Goal: Task Accomplishment & Management: Use online tool/utility

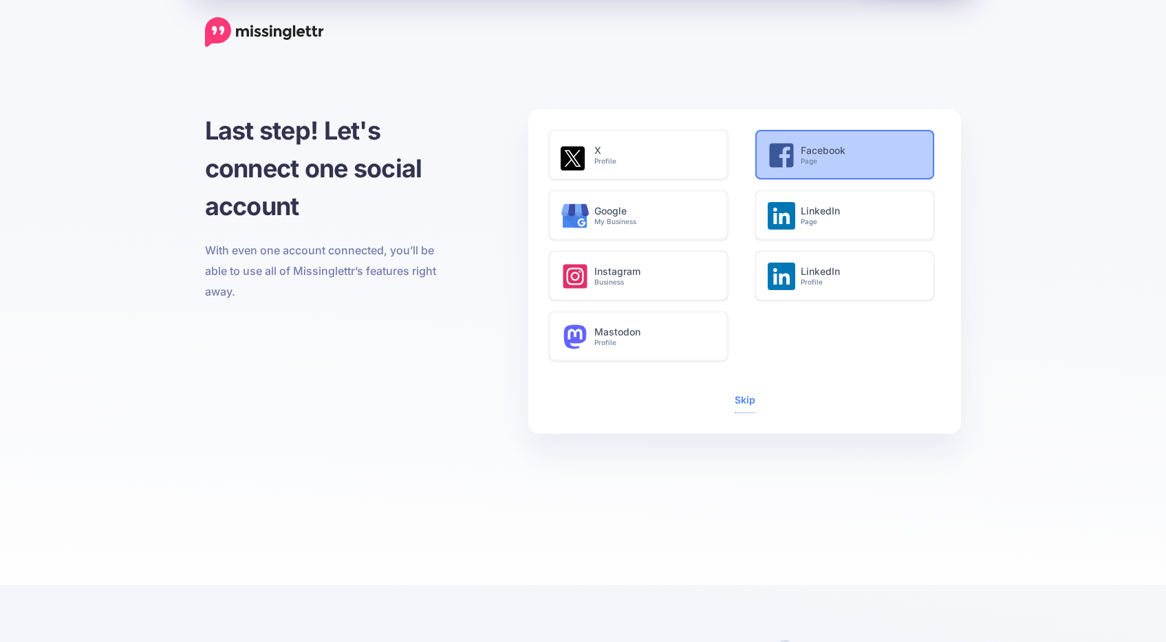
click at [831, 155] on h6 "Facebook Page" at bounding box center [860, 155] width 118 height 21
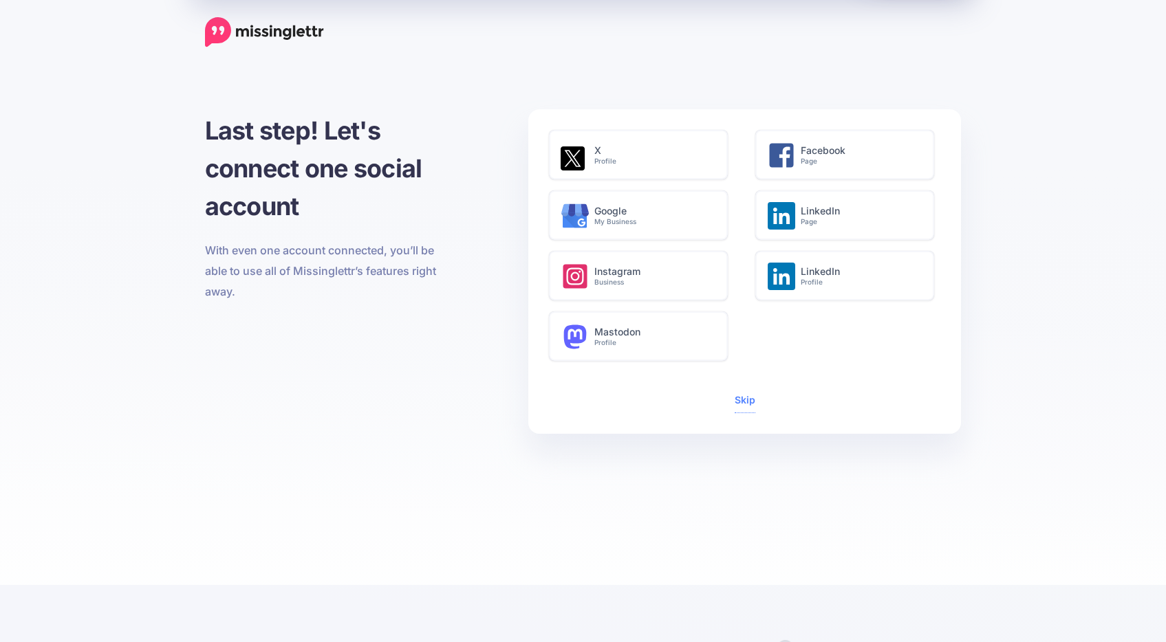
click at [744, 411] on span "Skip" at bounding box center [745, 401] width 21 height 24
click at [744, 402] on link "Skip" at bounding box center [745, 400] width 21 height 12
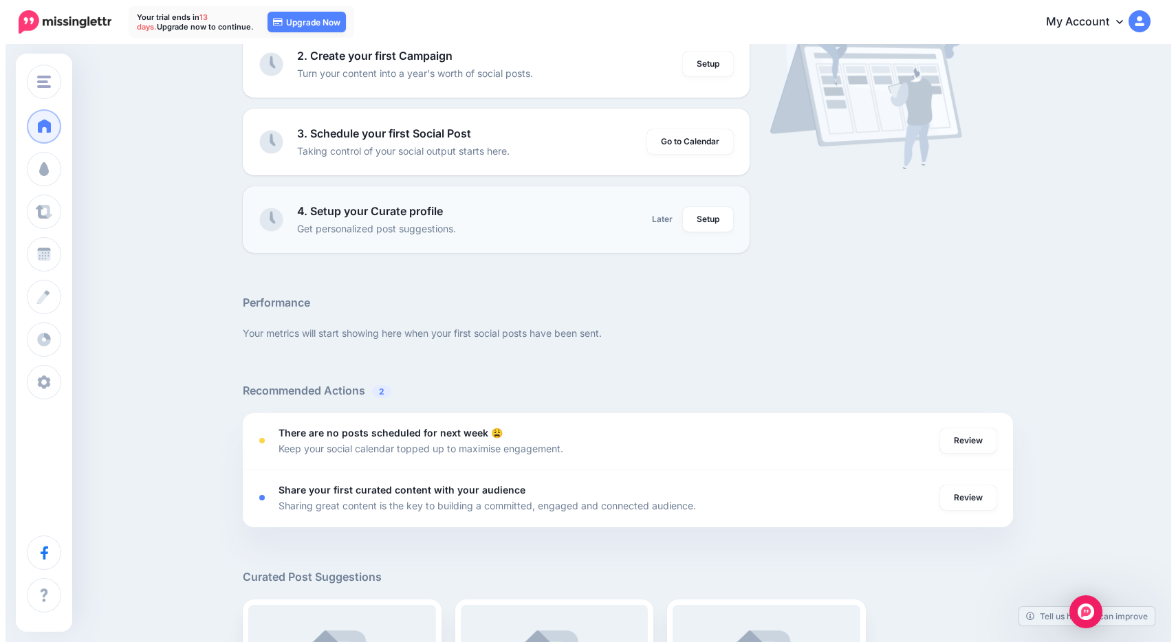
scroll to position [243, 0]
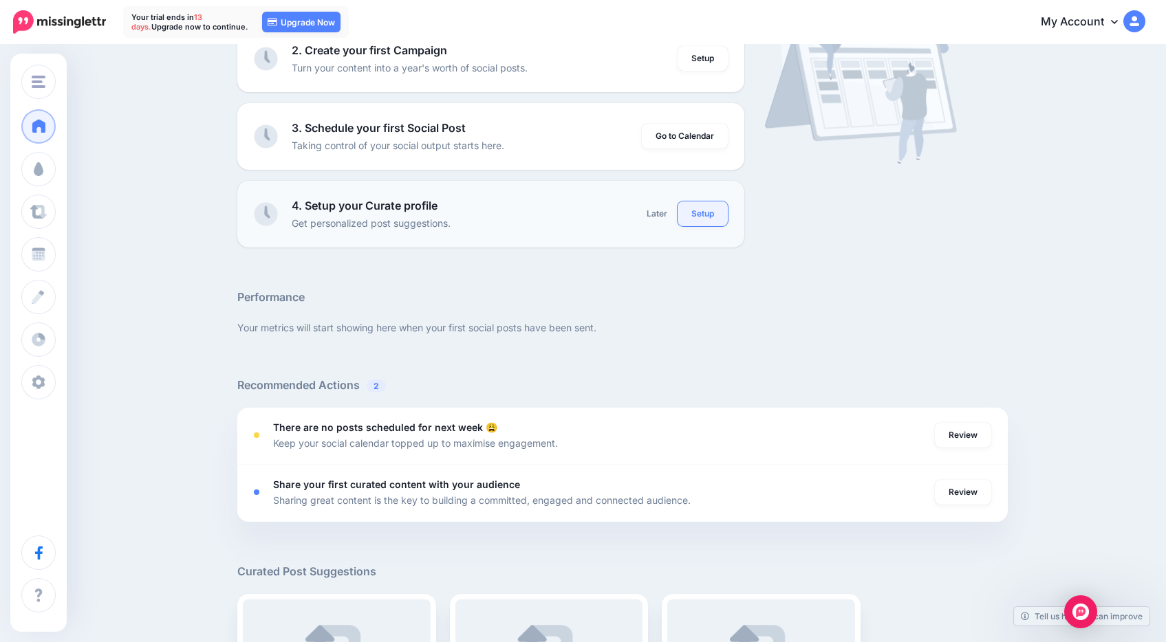
click at [702, 208] on link "Setup" at bounding box center [702, 214] width 50 height 25
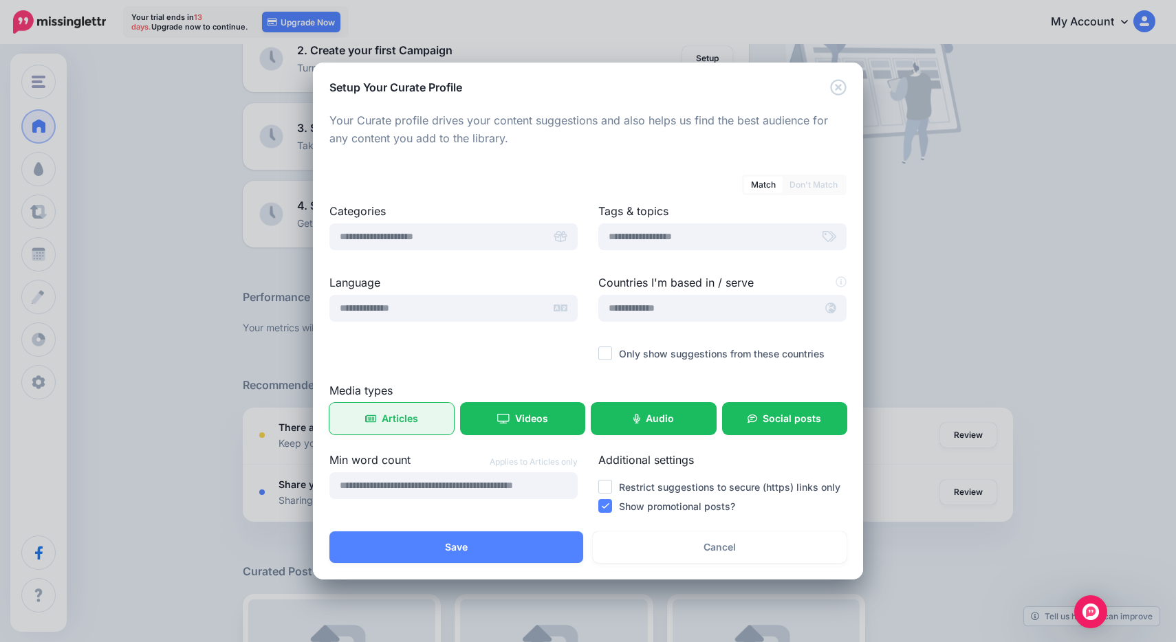
click at [395, 419] on span "Articles" at bounding box center [400, 419] width 36 height 10
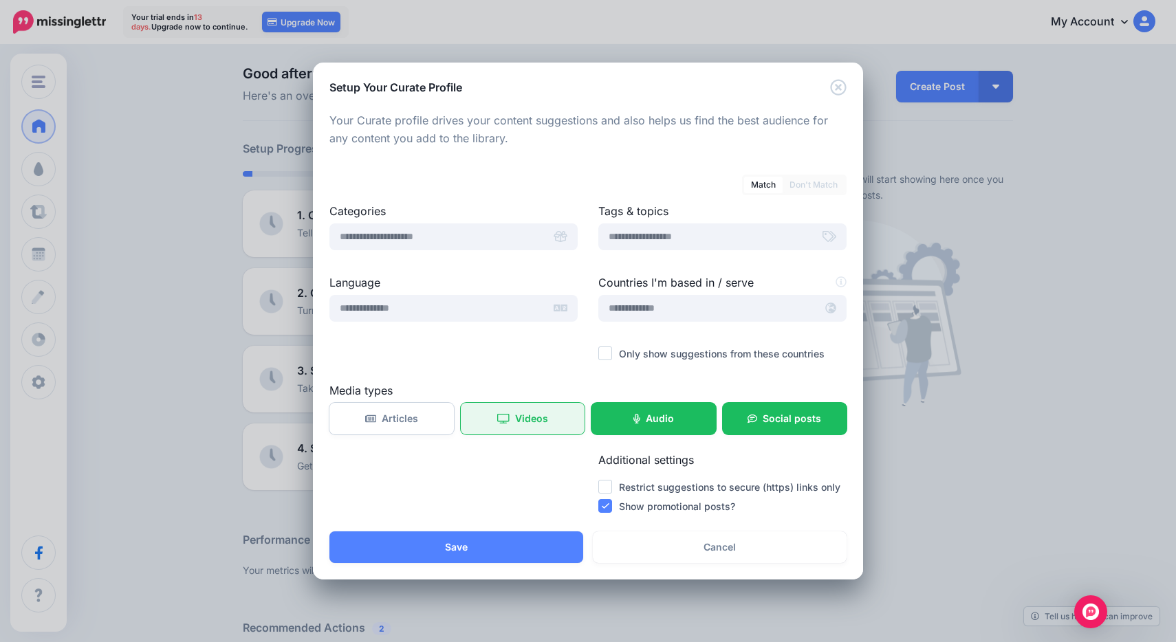
click at [518, 415] on span "Videos" at bounding box center [531, 419] width 33 height 10
click at [836, 87] on icon "Close" at bounding box center [838, 87] width 16 height 16
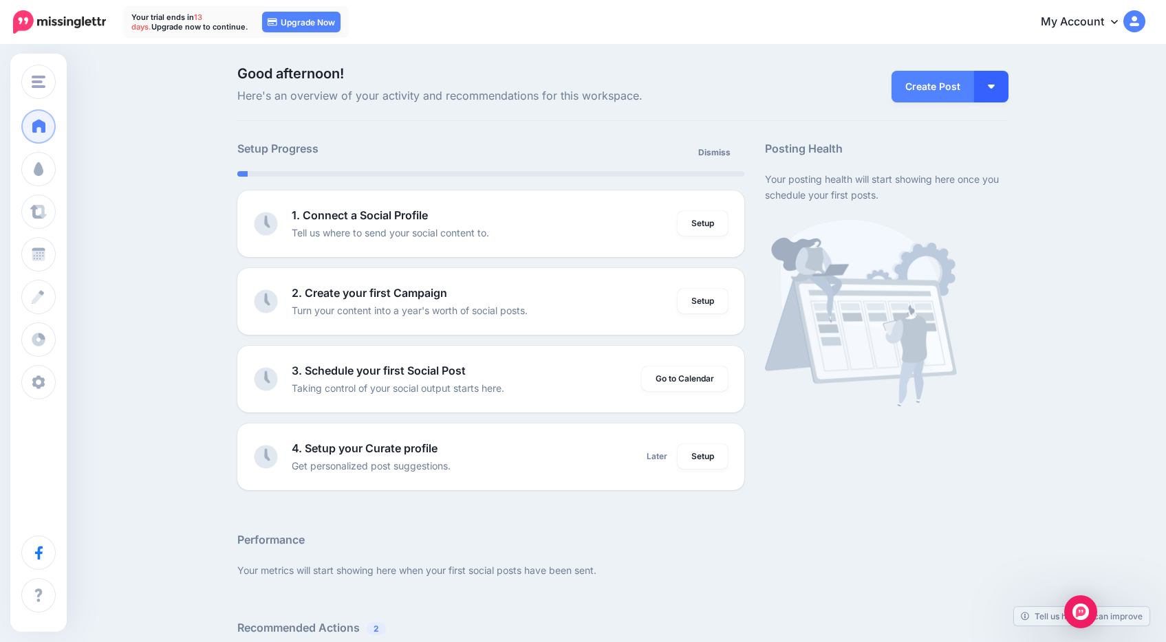
click at [998, 94] on button "button" at bounding box center [991, 87] width 34 height 32
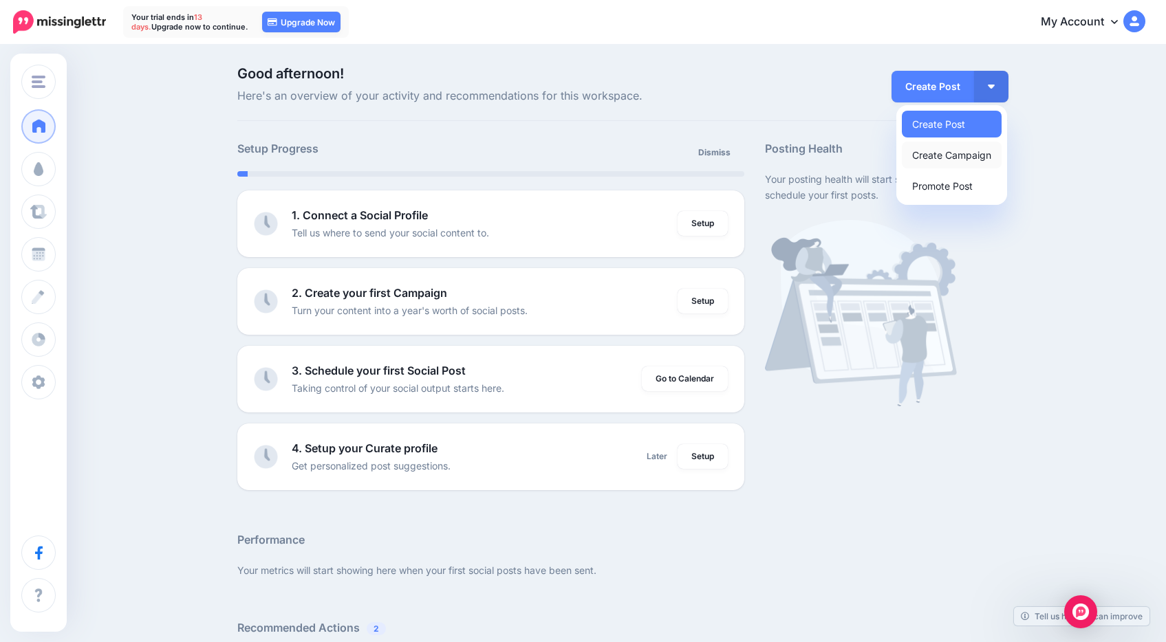
click at [940, 156] on link "Create Campaign" at bounding box center [952, 155] width 100 height 27
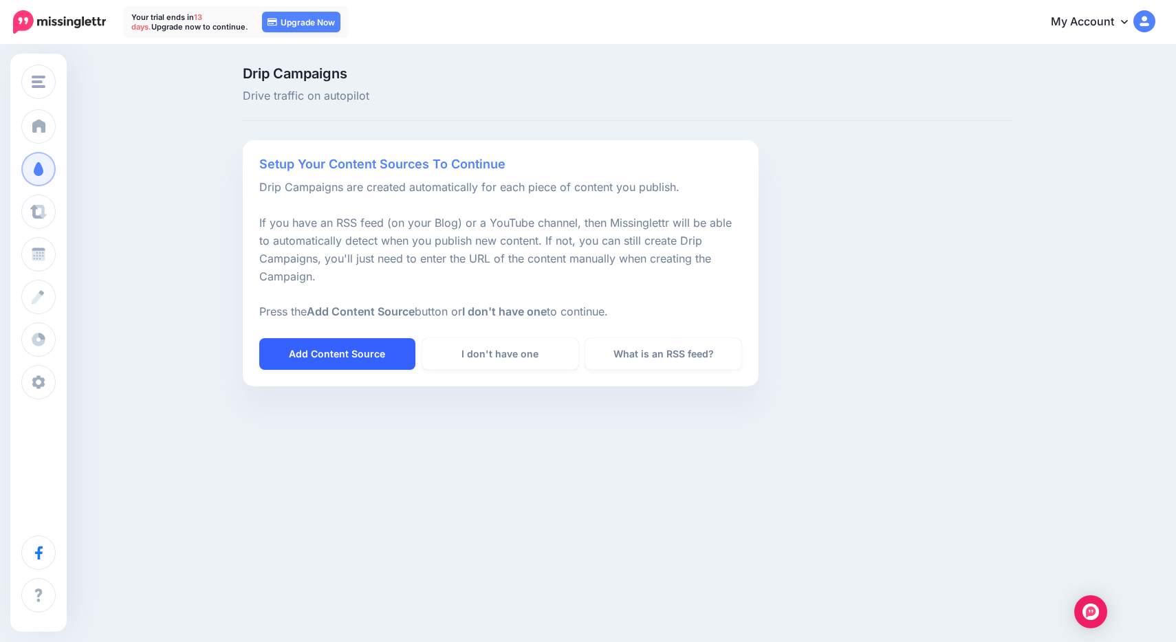
click at [334, 356] on link "Add Content Source" at bounding box center [337, 354] width 156 height 32
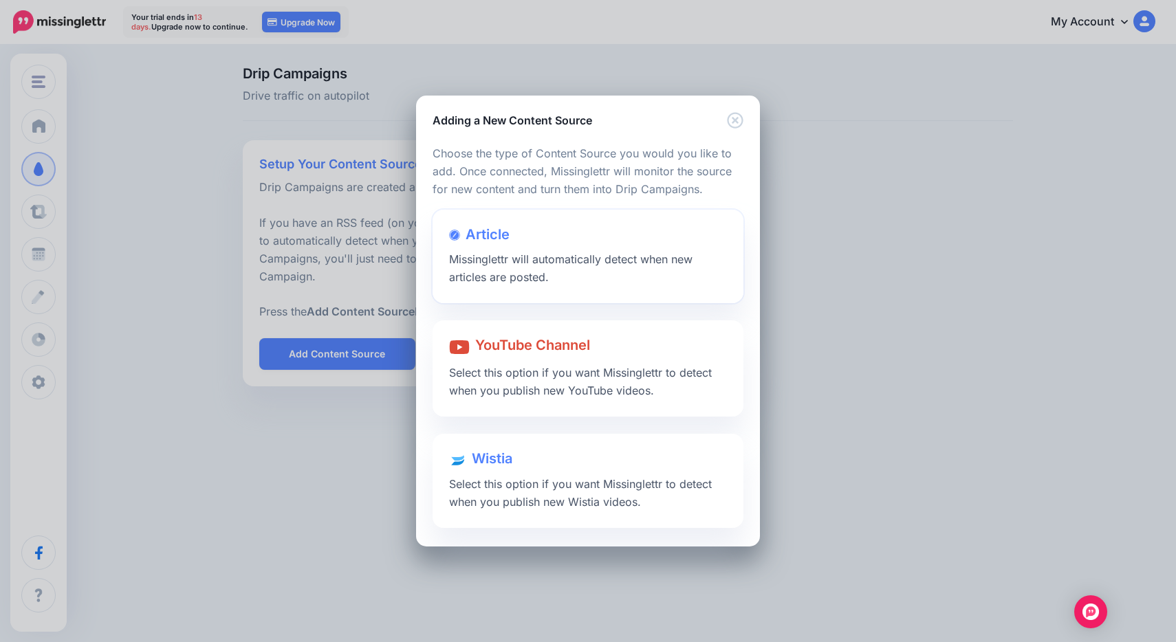
click at [534, 253] on div "Article Missinglettr will automatically detect when new articles are posted." at bounding box center [588, 257] width 311 height 94
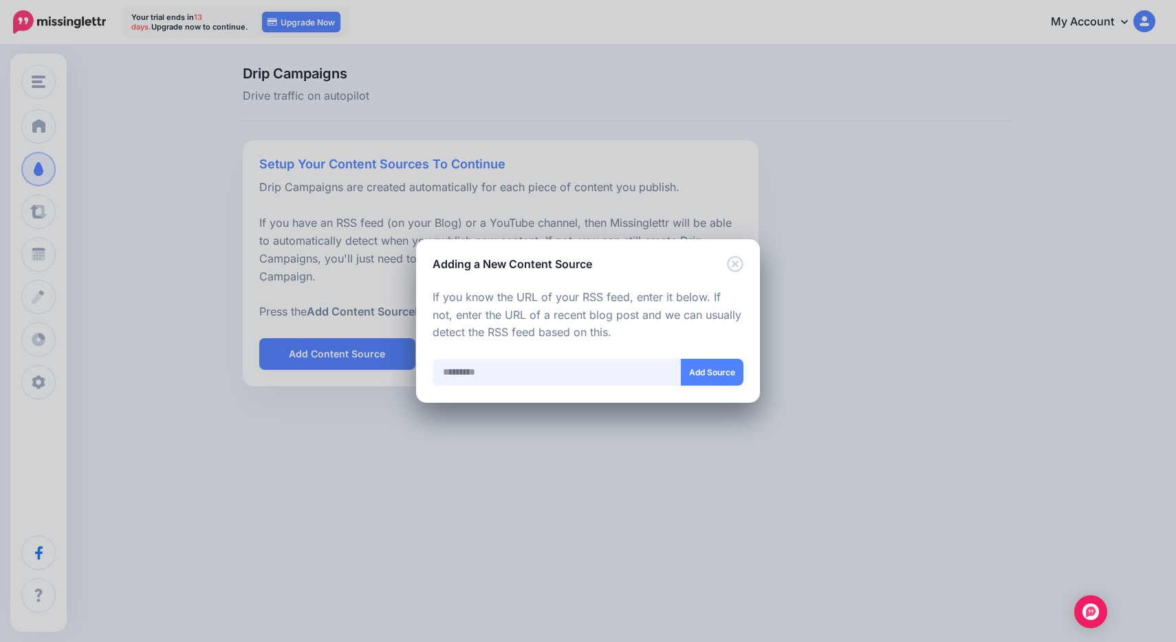
click at [480, 374] on input "text" at bounding box center [557, 372] width 249 height 27
type input "**********"
click at [713, 373] on button "Add Source" at bounding box center [712, 372] width 63 height 27
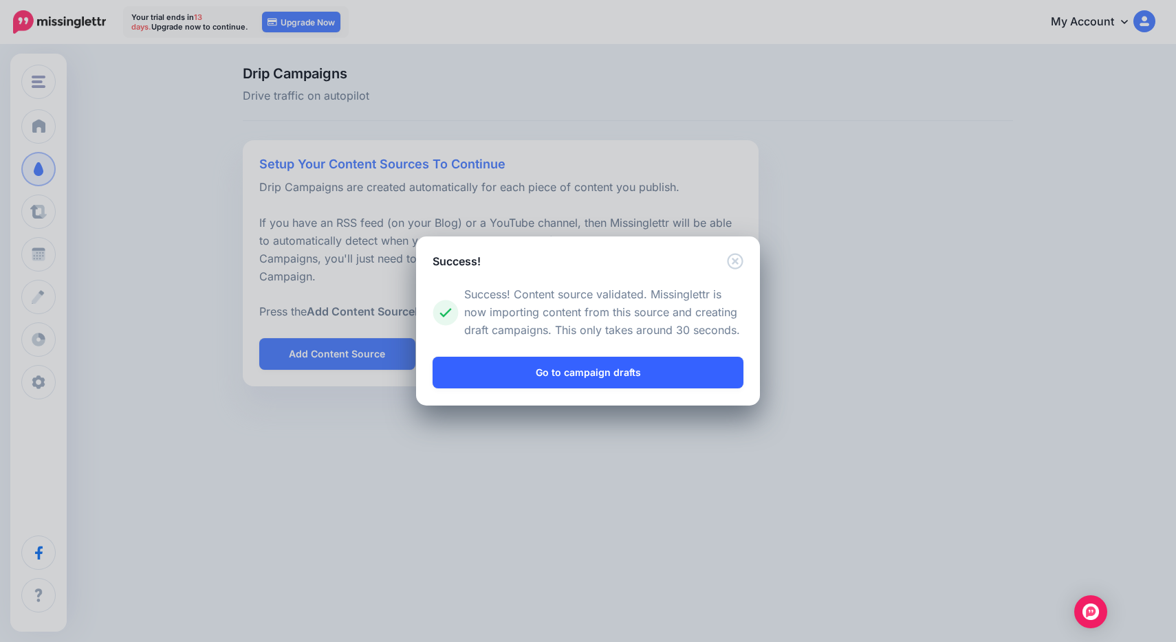
click at [668, 376] on link "Go to campaign drafts" at bounding box center [588, 373] width 311 height 32
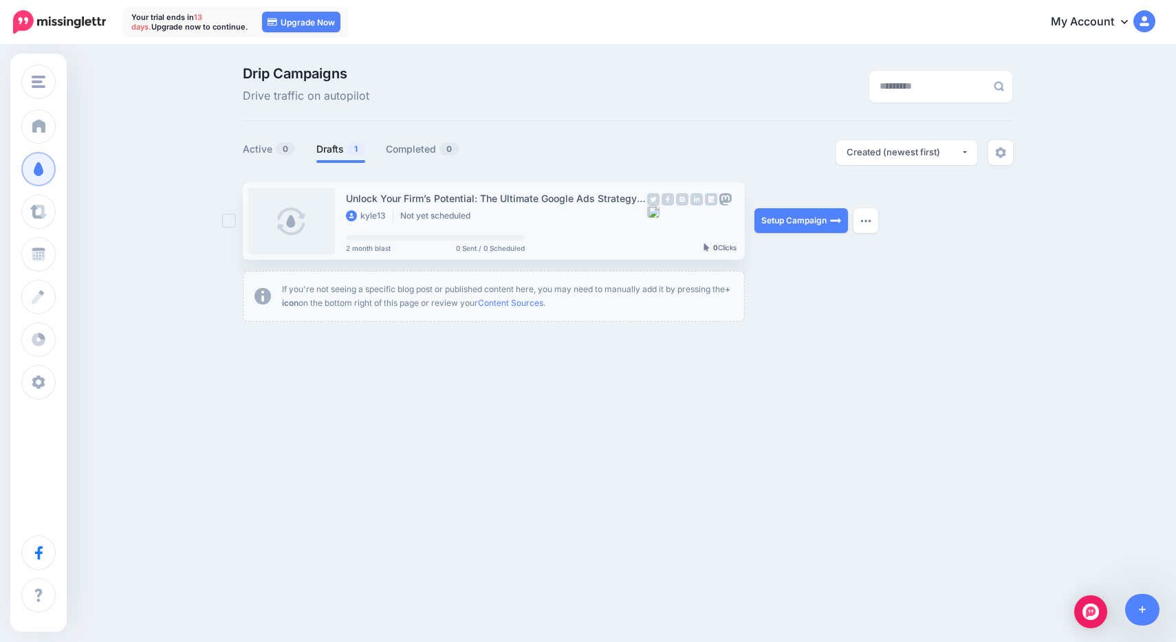
click at [565, 196] on div "Unlock Your Firm’s Potential: The Ultimate Google Ads Strategy for Lawyers" at bounding box center [496, 199] width 301 height 16
click at [317, 215] on link at bounding box center [291, 221] width 87 height 67
click at [862, 221] on img "button" at bounding box center [865, 221] width 11 height 4
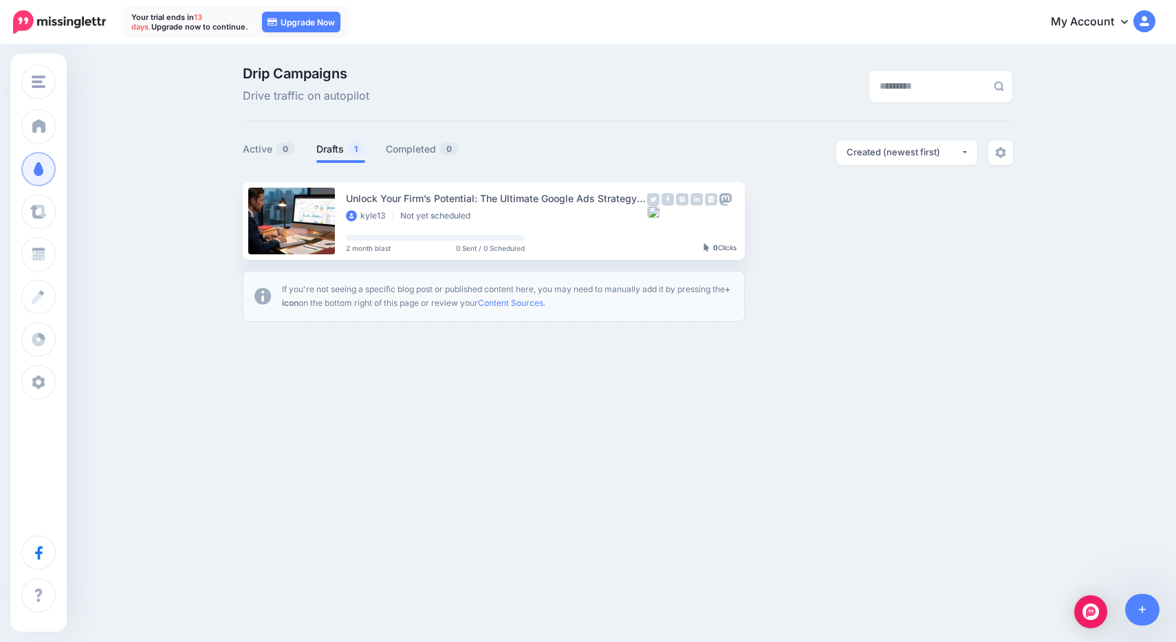
click at [511, 269] on ul "Unlock Your Firm’s Potential: The Ultimate Google Ads Strategy for Lawyers kyle…" at bounding box center [628, 252] width 770 height 140
click at [622, 224] on div "Unlock Your Firm’s Potential: The Ultimate Google Ads Strategy for Lawyers kyle…" at bounding box center [496, 221] width 301 height 61
click at [514, 214] on div "kyle13 Not yet scheduled" at bounding box center [496, 216] width 301 height 12
click at [399, 245] on div "2 month blast 0 Sent / 0 Scheduled" at bounding box center [435, 248] width 179 height 7
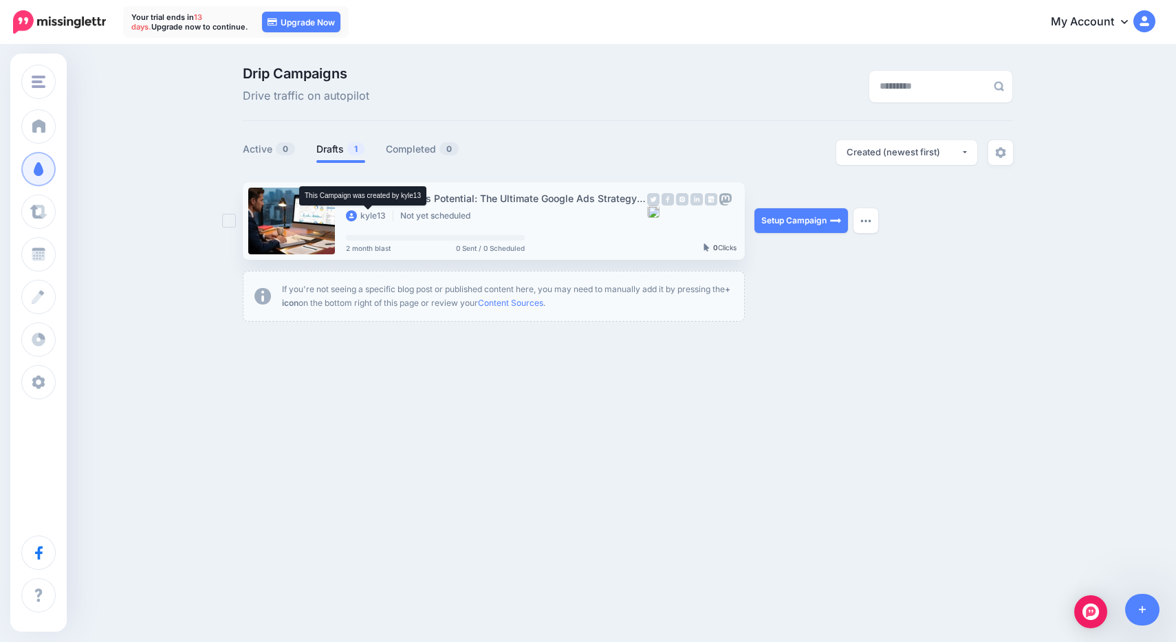
click at [367, 220] on li "kyle13" at bounding box center [369, 215] width 47 height 11
click at [442, 195] on div "Unlock Your Firm’s Potential: The Ultimate Google Ads Strategy for Lawyers" at bounding box center [496, 199] width 301 height 16
click at [423, 219] on li "Not yet scheduled" at bounding box center [438, 215] width 77 height 11
click at [303, 231] on link at bounding box center [291, 221] width 87 height 67
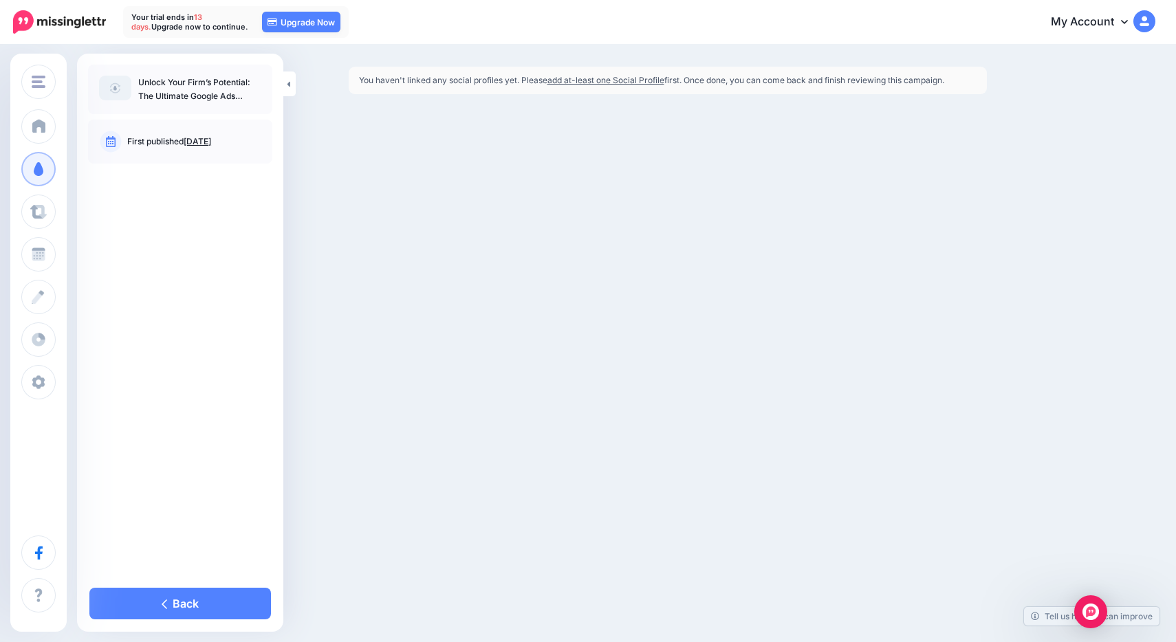
click at [339, 169] on div "Service Ranker Service Ranker Add Workspace Dashboard Campaigns Curate Schedule…" at bounding box center [588, 321] width 1176 height 642
click at [135, 606] on link "Back" at bounding box center [180, 604] width 182 height 32
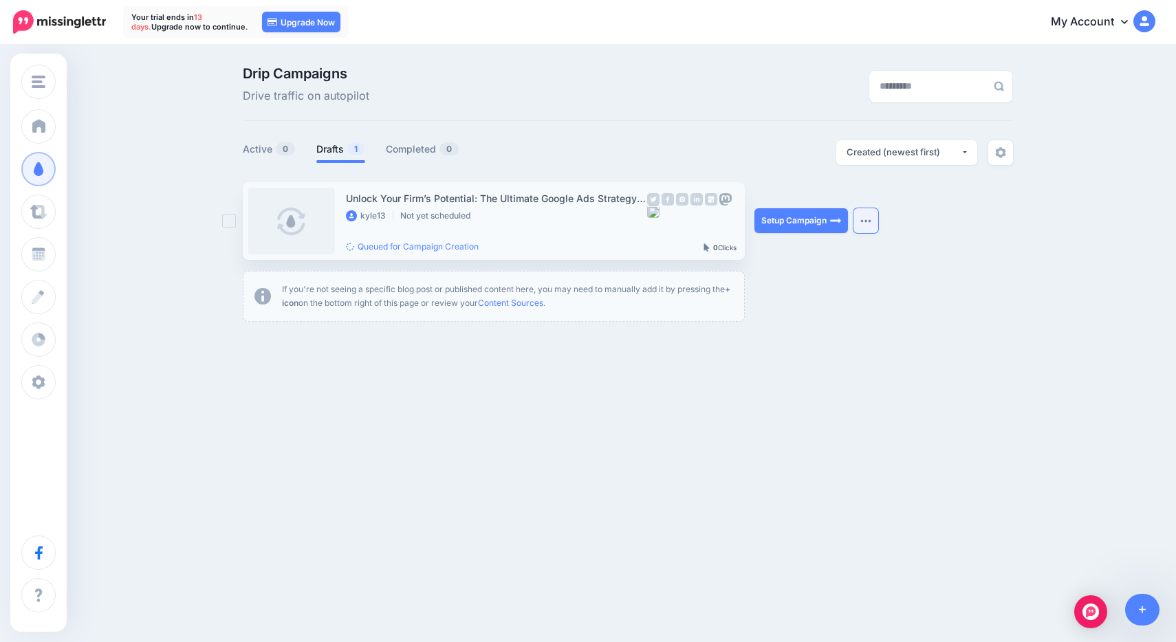
click at [865, 218] on button "button" at bounding box center [866, 220] width 25 height 25
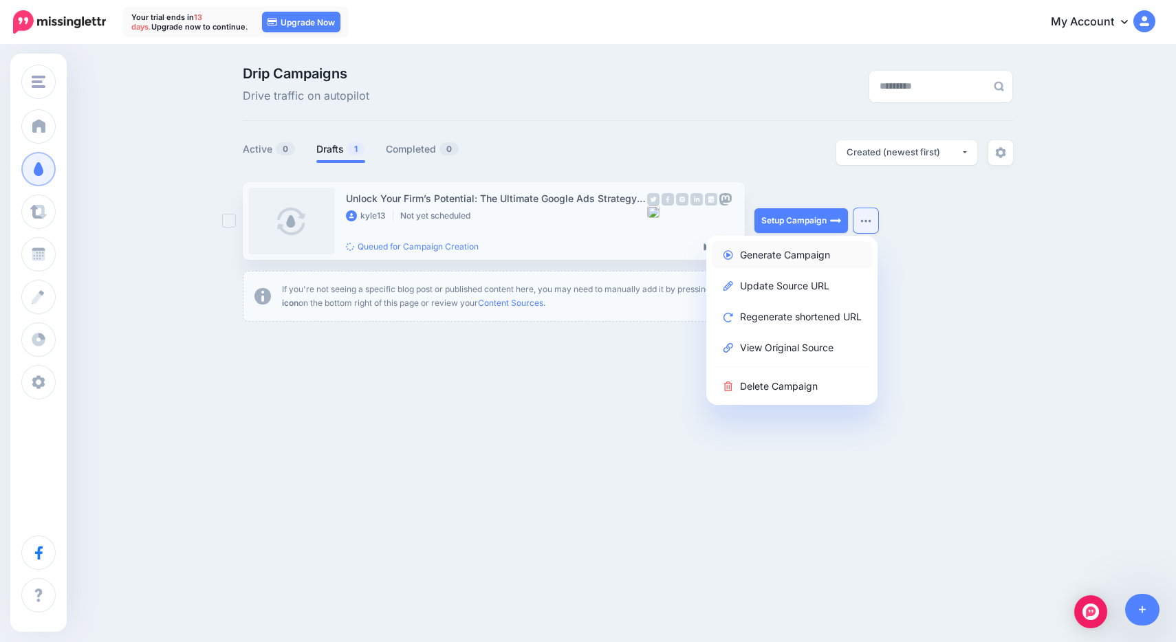
click at [746, 255] on link "Generate Campaign" at bounding box center [792, 254] width 160 height 27
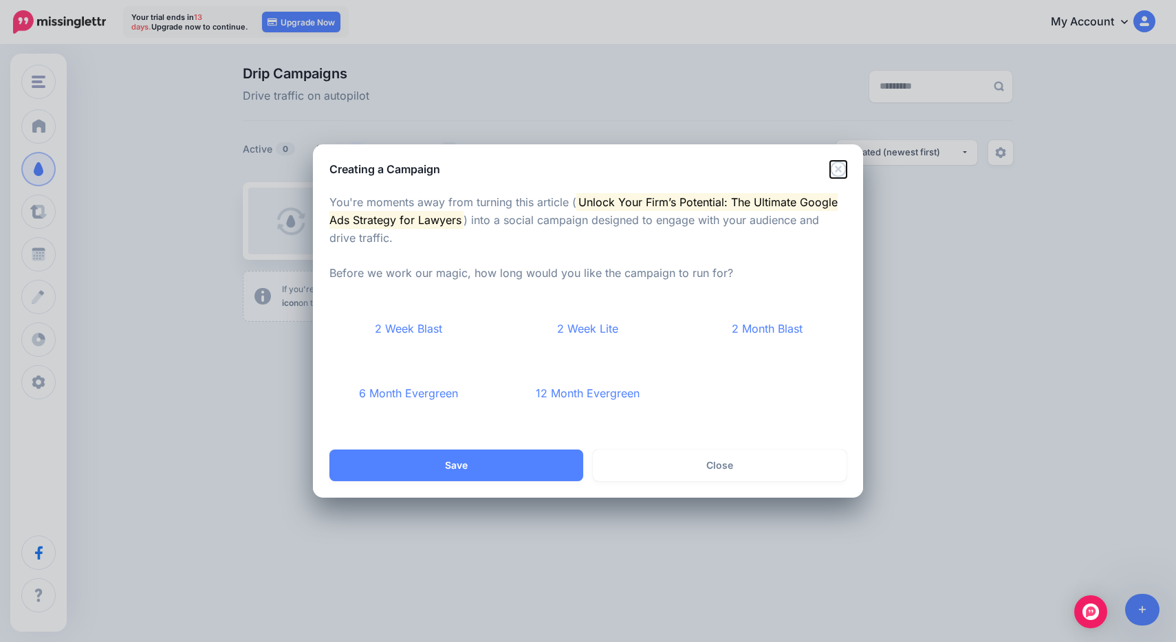
click at [841, 165] on icon "Close" at bounding box center [838, 169] width 17 height 17
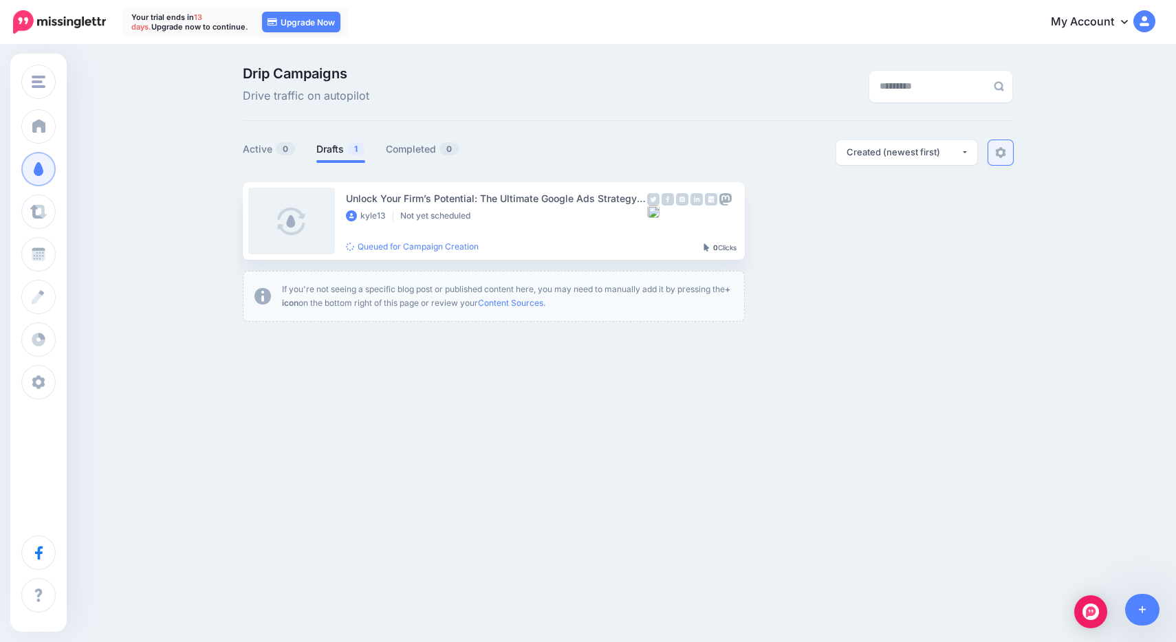
click at [997, 153] on img at bounding box center [1000, 152] width 11 height 11
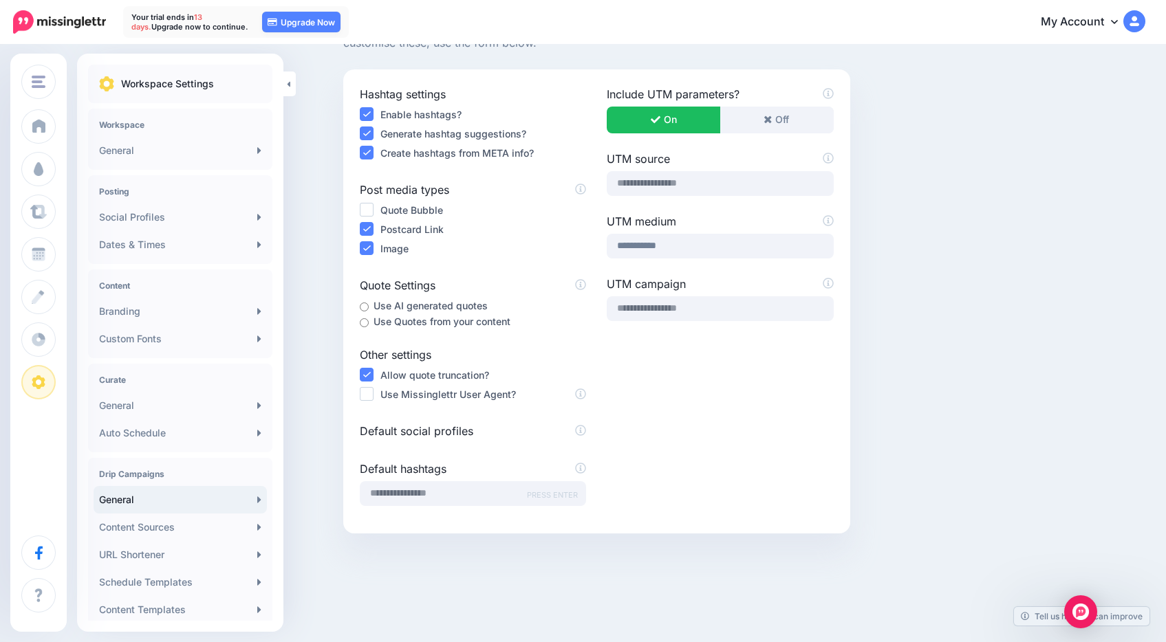
scroll to position [120, 0]
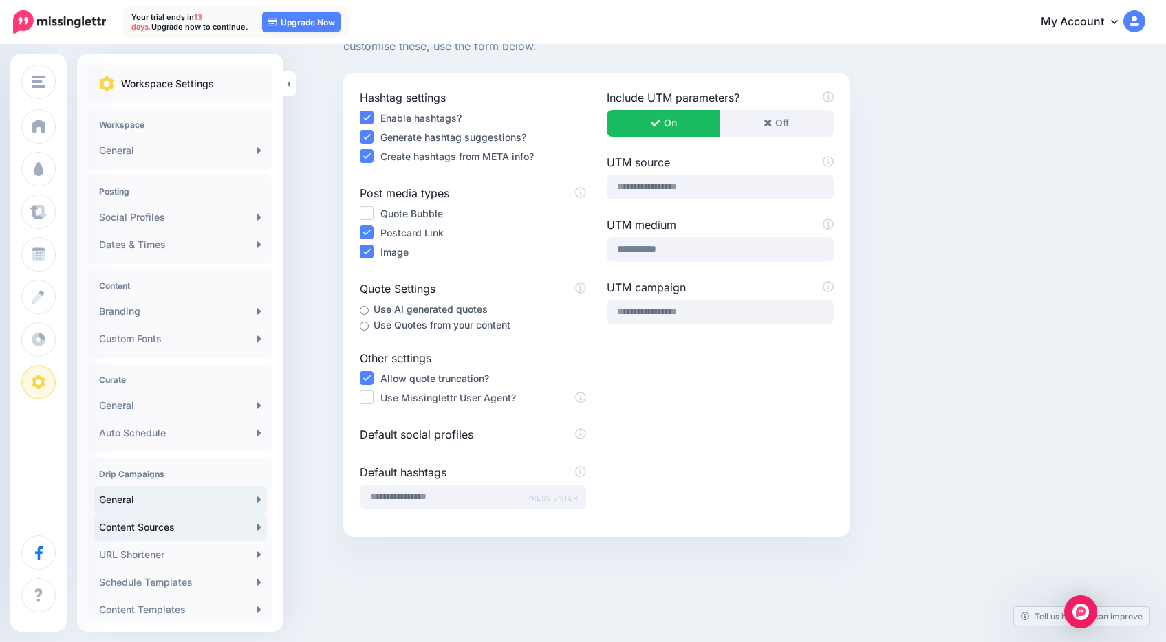
click at [180, 529] on link "Content Sources" at bounding box center [180, 528] width 173 height 28
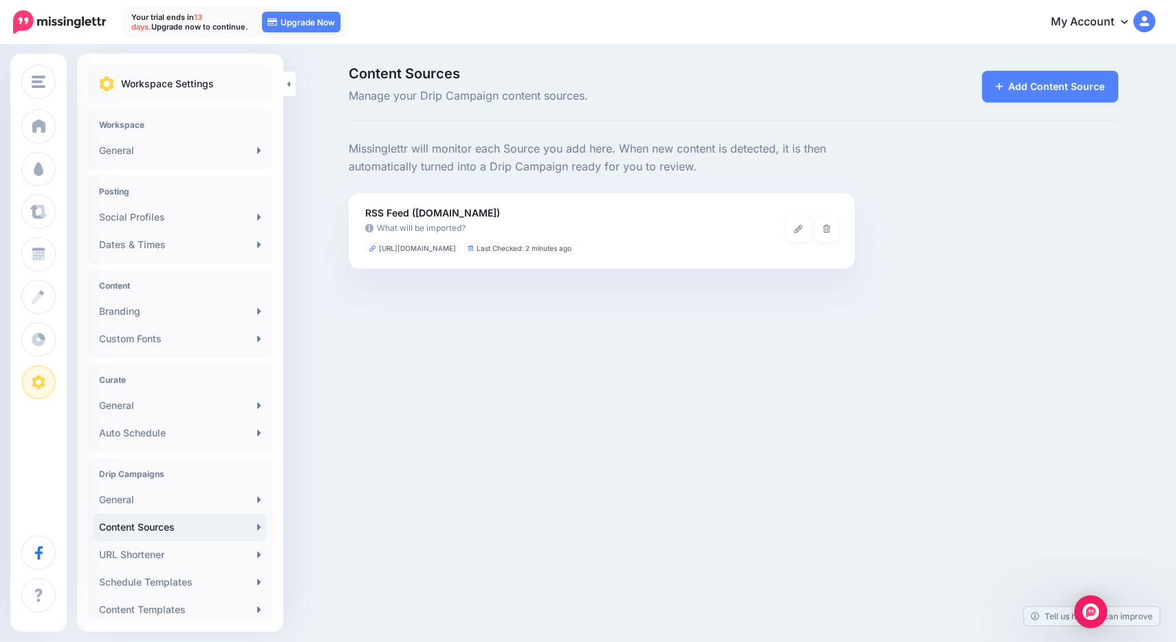
click at [517, 150] on p "Missinglettr will monitor each Source you add here. When new content is detecte…" at bounding box center [602, 158] width 507 height 36
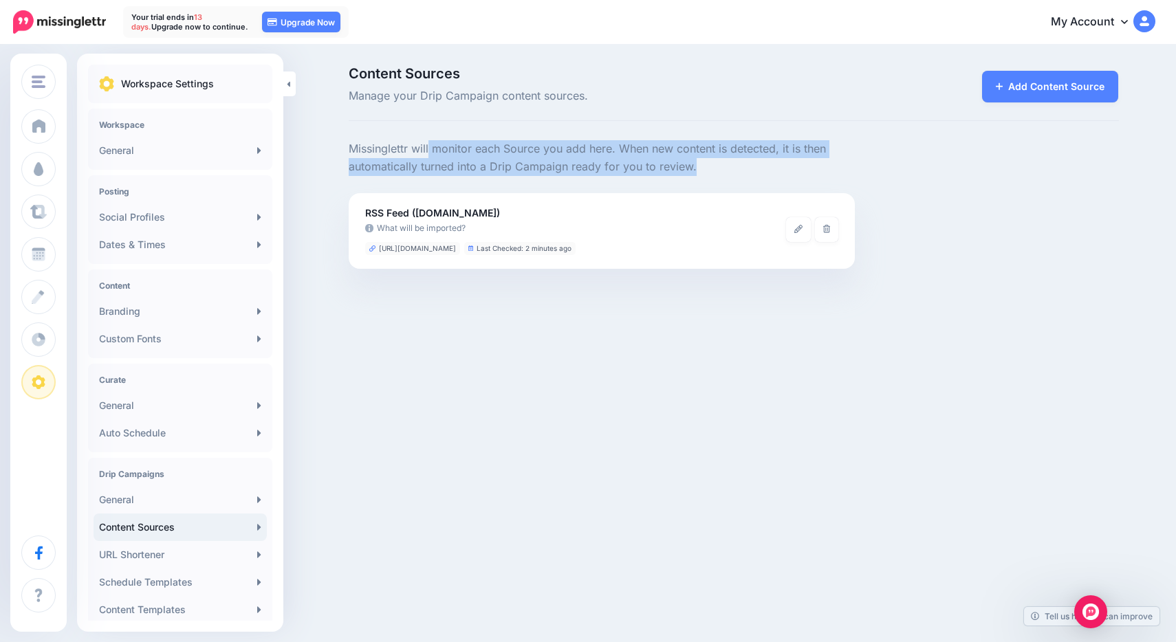
click at [517, 150] on p "Missinglettr will monitor each Source you add here. When new content is detecte…" at bounding box center [602, 158] width 507 height 36
click at [507, 154] on p "Missinglettr will monitor each Source you add here. When new content is detecte…" at bounding box center [602, 158] width 507 height 36
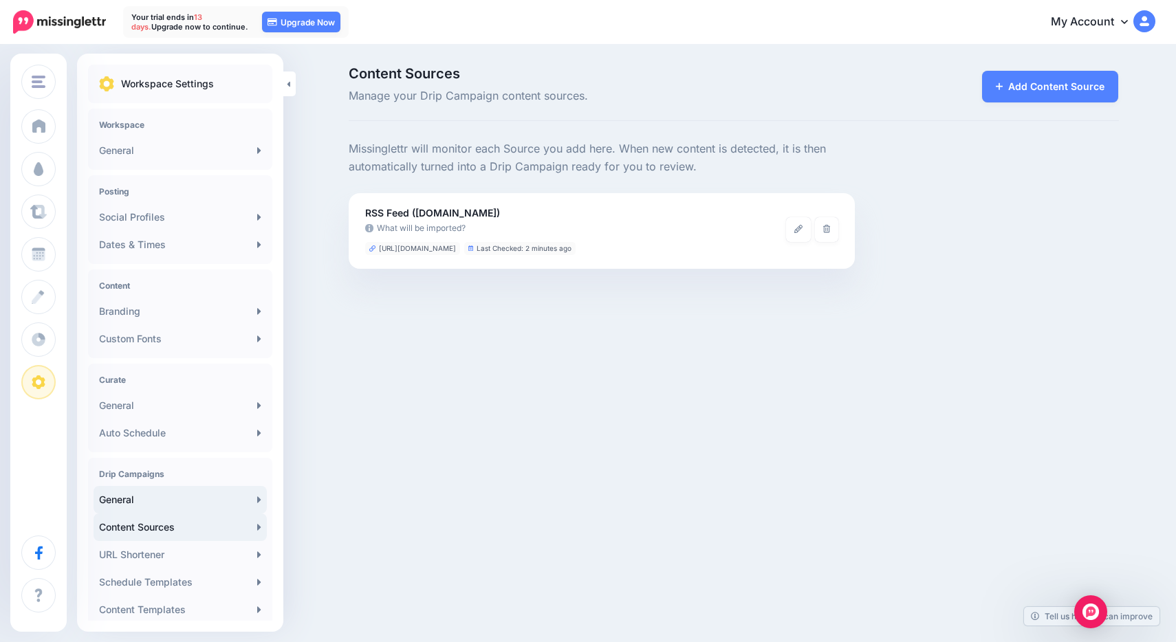
click at [138, 492] on link "General" at bounding box center [180, 500] width 173 height 28
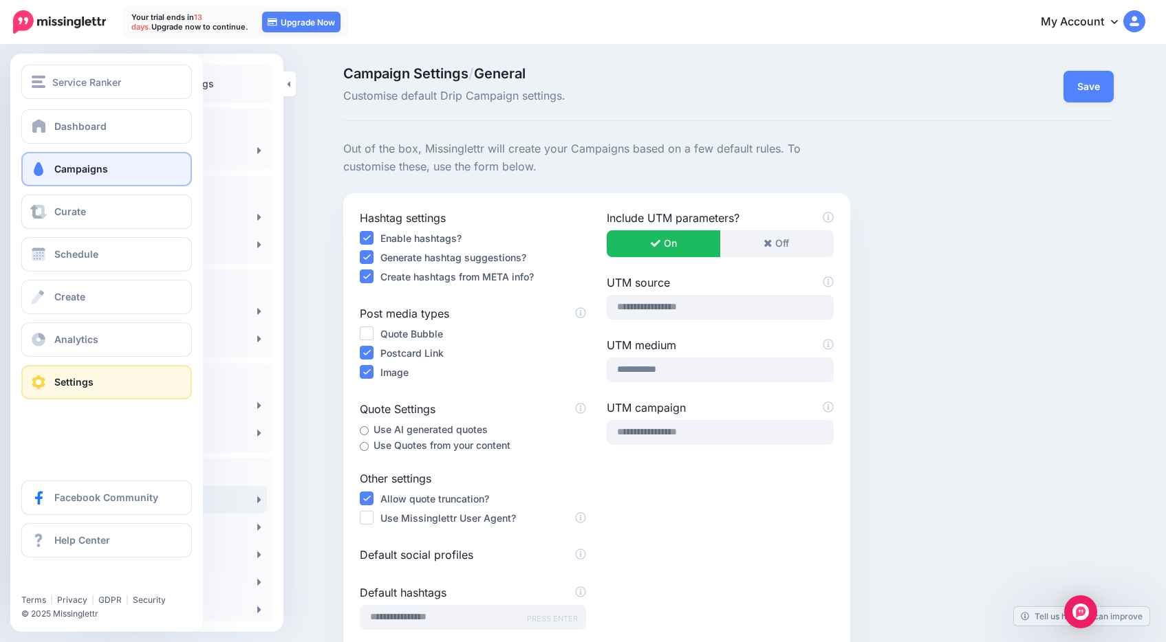
click at [37, 177] on link "Campaigns" at bounding box center [106, 169] width 171 height 34
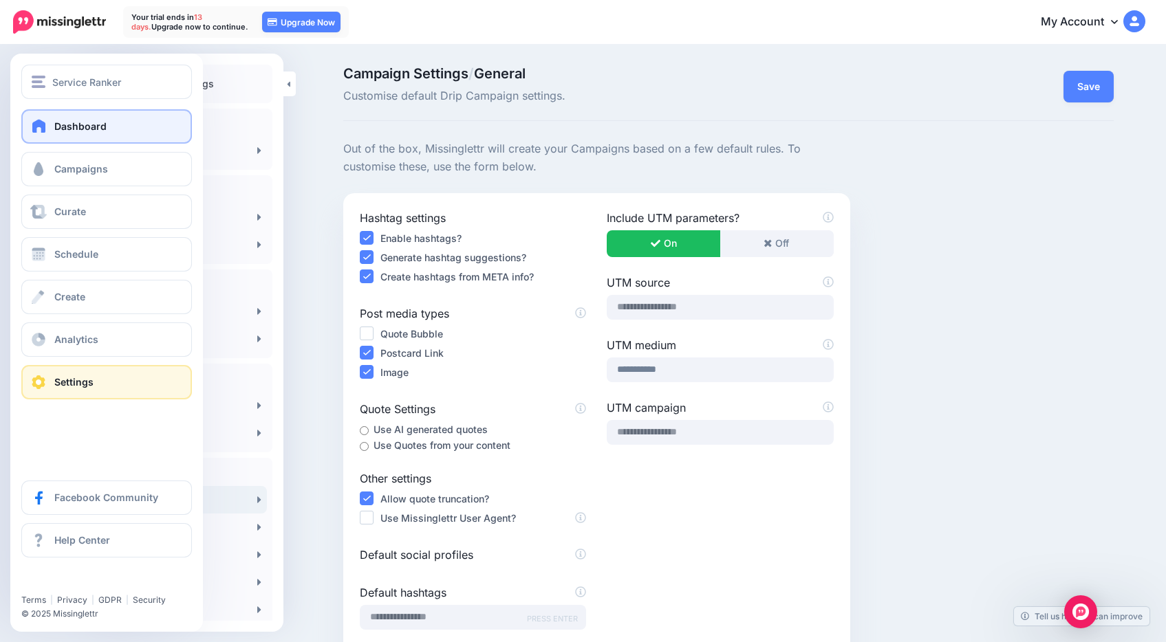
click at [83, 130] on span "Dashboard" at bounding box center [80, 126] width 52 height 12
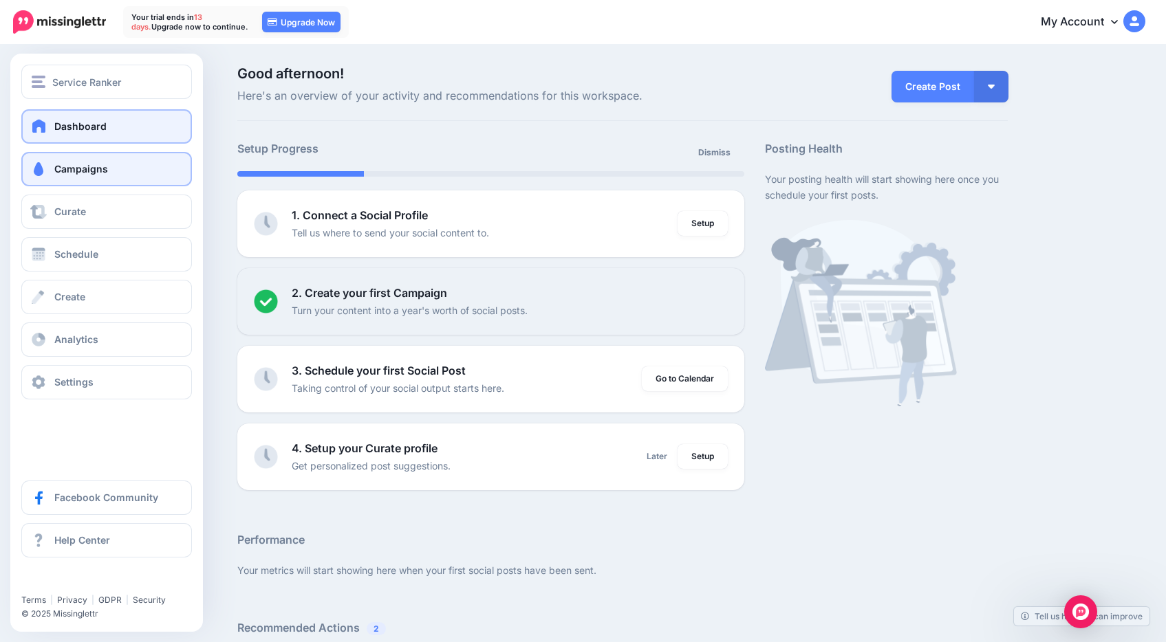
click at [95, 162] on link "Campaigns" at bounding box center [106, 169] width 171 height 34
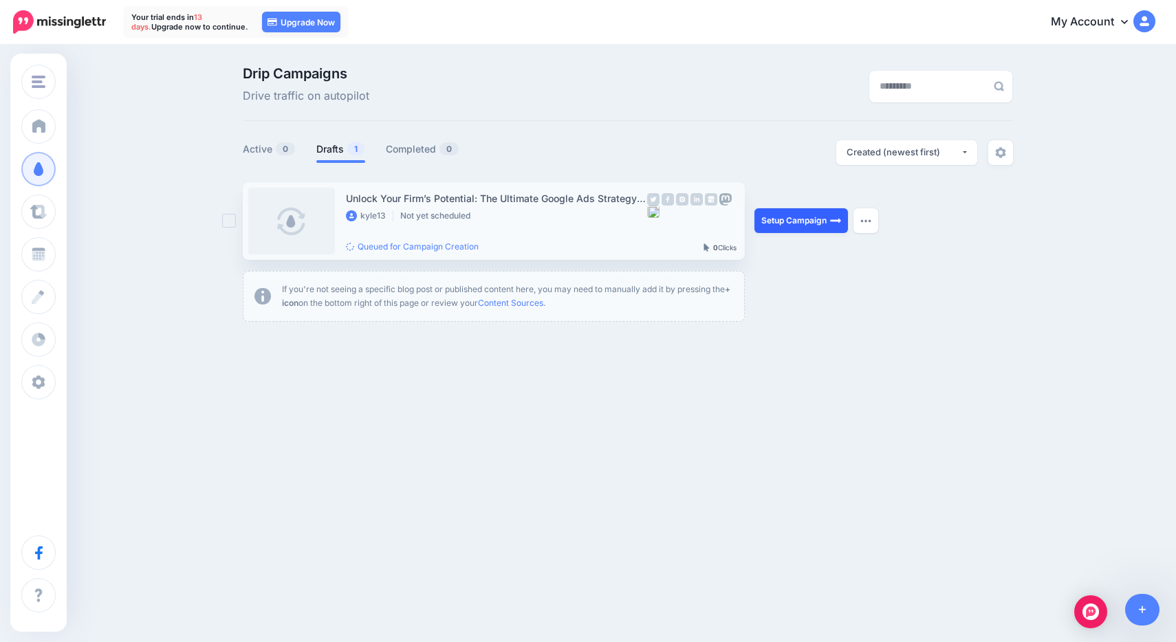
click at [811, 229] on link "Setup Campaign" at bounding box center [802, 220] width 94 height 25
